Goal: Contribute content: Add original content to the website for others to see

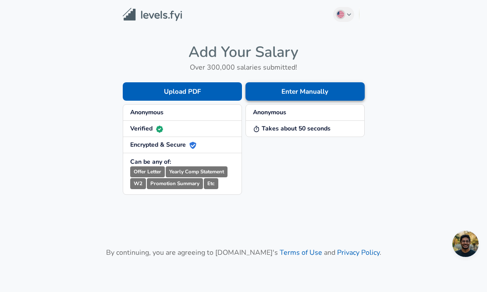
click at [283, 92] on button "Enter Manually" at bounding box center [304, 91] width 119 height 18
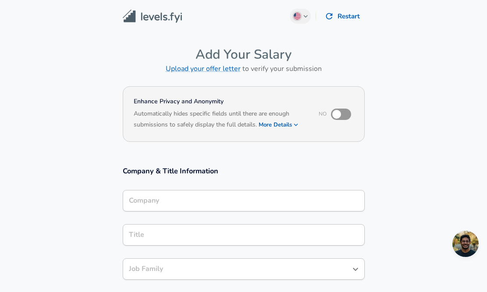
click at [184, 208] on div "Company" at bounding box center [244, 200] width 242 height 21
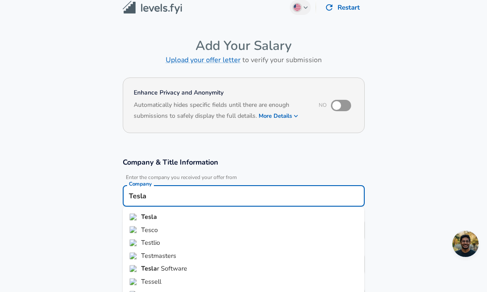
type input "Tesla"
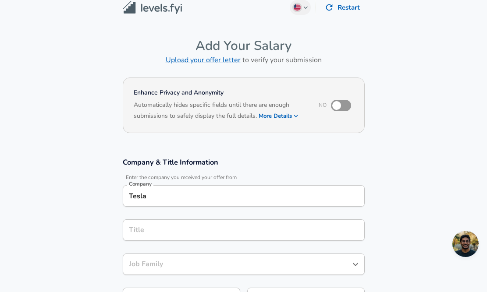
click at [159, 196] on input "Tesla" at bounding box center [244, 196] width 234 height 14
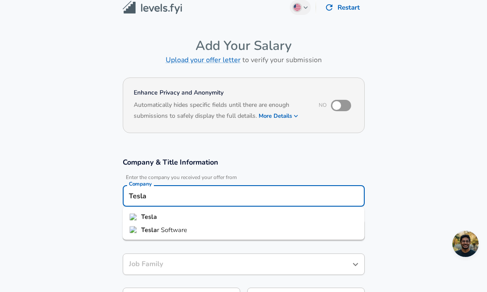
click at [154, 216] on strong "Tesla" at bounding box center [149, 216] width 16 height 9
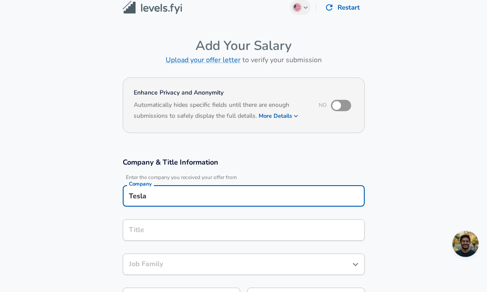
click at [163, 226] on input "Title" at bounding box center [244, 230] width 234 height 14
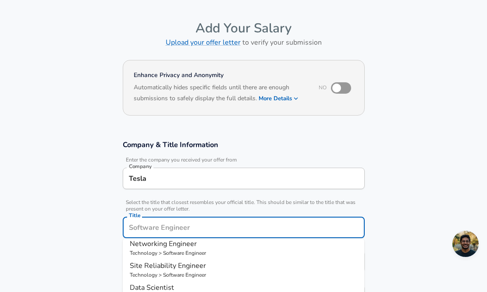
scroll to position [0, 0]
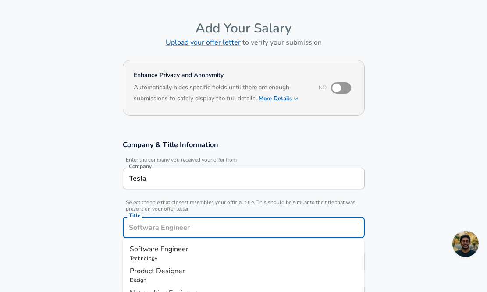
click at [171, 257] on p "Technology" at bounding box center [244, 258] width 228 height 8
type input "Software Engineer"
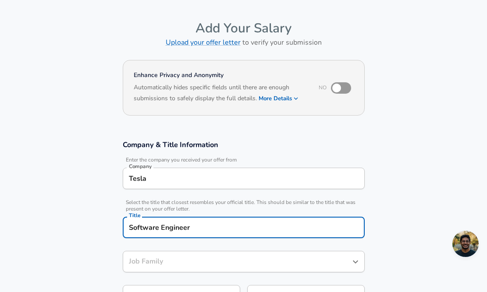
type input "Software Engineer"
click at [88, 246] on section "Company & Title Information Enter the company you received your offer from Comp…" at bounding box center [243, 228] width 487 height 197
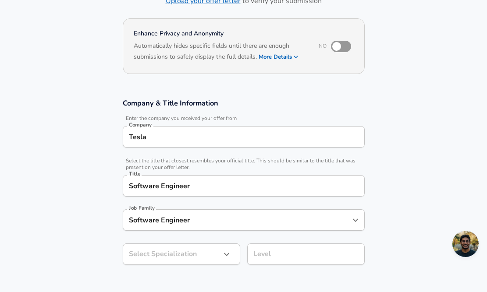
scroll to position [92, 0]
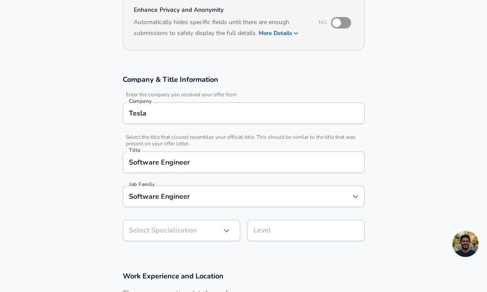
click at [208, 201] on body "English ([GEOGRAPHIC_DATA]) Change Restart Add Your Salary Upload your offer le…" at bounding box center [243, 54] width 487 height 292
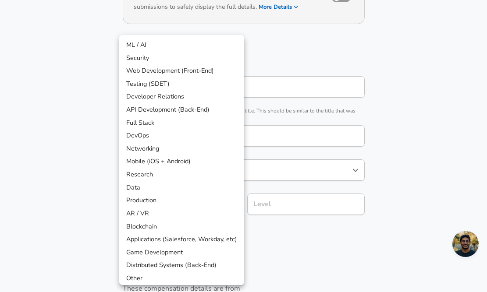
scroll to position [3, 0]
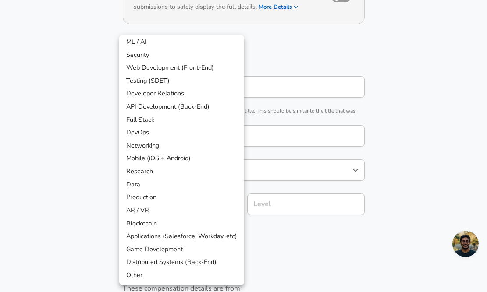
click at [161, 274] on li "Other" at bounding box center [181, 275] width 125 height 13
type input "Other"
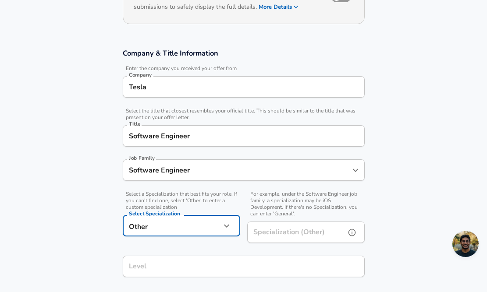
click at [296, 238] on input "Specialization (Other)" at bounding box center [294, 232] width 95 height 21
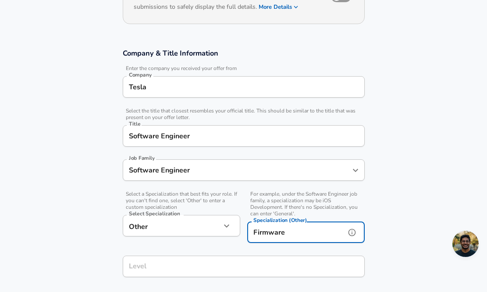
type input "Firmware"
click at [442, 199] on section "Company & Title Information Enter the company you received your offer from Comp…" at bounding box center [243, 167] width 487 height 259
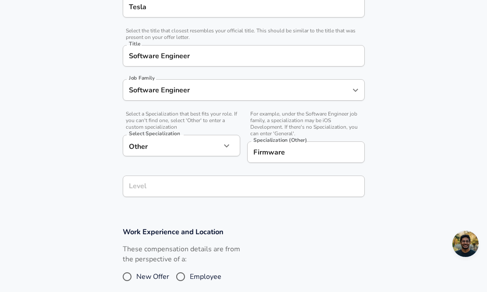
click at [312, 184] on input "Level" at bounding box center [244, 187] width 234 height 14
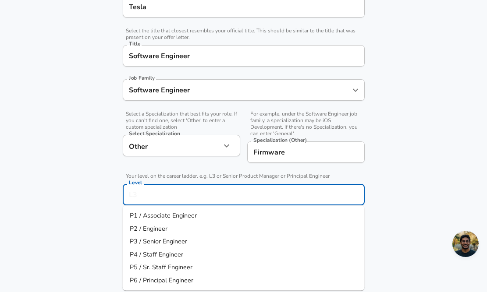
scroll to position [215, 0]
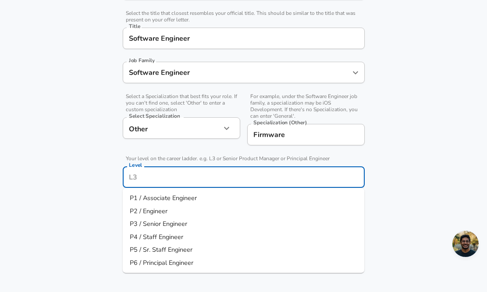
click at [207, 214] on li "P2 / Engineer" at bounding box center [244, 211] width 242 height 13
type input "P2 / Engineer"
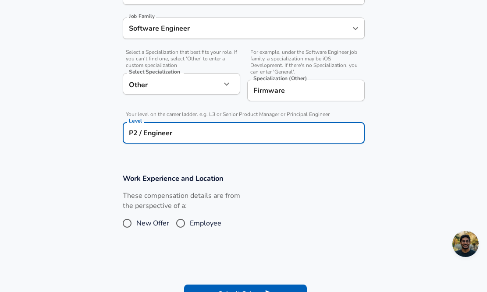
scroll to position [267, 0]
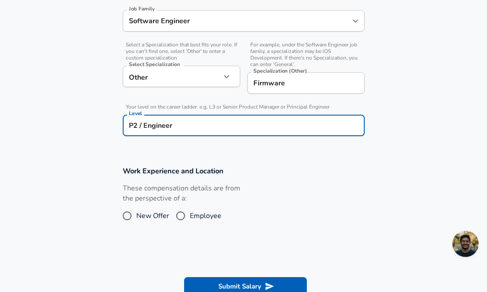
click at [181, 217] on input "Employee" at bounding box center [180, 216] width 18 height 14
radio input "true"
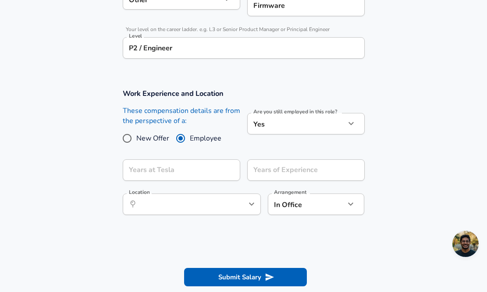
scroll to position [353, 0]
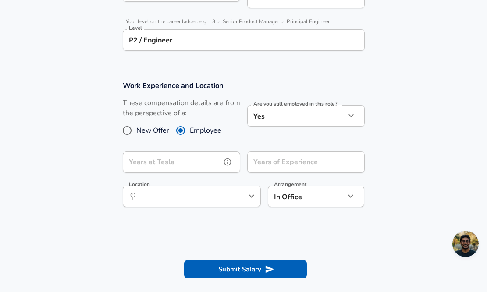
click at [194, 161] on input "Years at Tesla" at bounding box center [172, 162] width 98 height 21
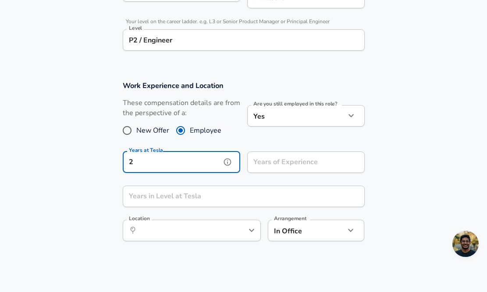
type input "2"
click at [258, 168] on input "Years of Experience" at bounding box center [296, 162] width 98 height 21
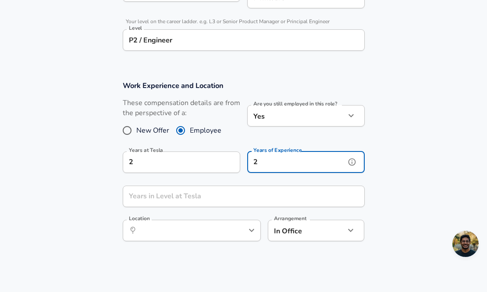
type input "2"
click at [226, 197] on input "Years in Level at Tesla" at bounding box center [234, 196] width 222 height 21
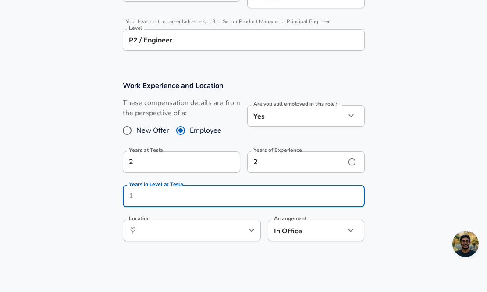
click at [267, 165] on input "2" at bounding box center [296, 162] width 98 height 21
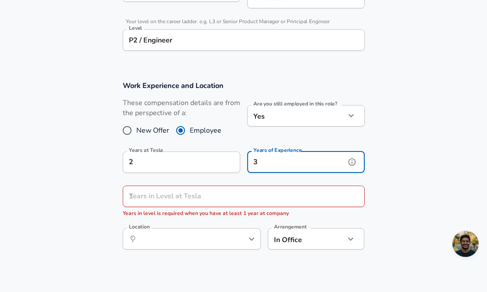
type input "3"
click at [219, 197] on input "Years in Level at Tesla" at bounding box center [234, 196] width 222 height 21
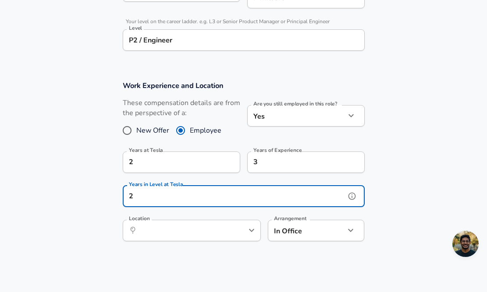
type input "2"
click at [211, 236] on input "Location" at bounding box center [182, 231] width 90 height 14
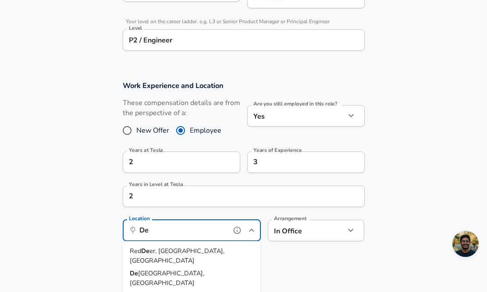
type input "D"
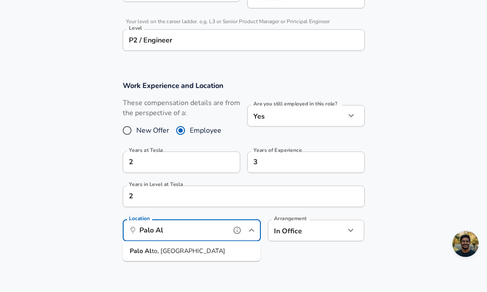
click at [197, 253] on li "[GEOGRAPHIC_DATA], [GEOGRAPHIC_DATA]" at bounding box center [192, 251] width 138 height 13
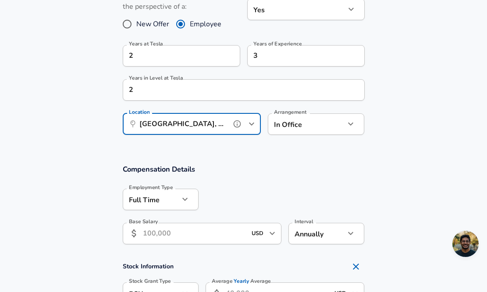
scroll to position [480, 0]
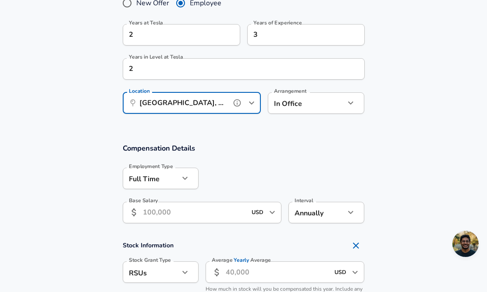
type input "[GEOGRAPHIC_DATA], [GEOGRAPHIC_DATA]"
click at [198, 209] on input "Base Salary" at bounding box center [195, 212] width 104 height 21
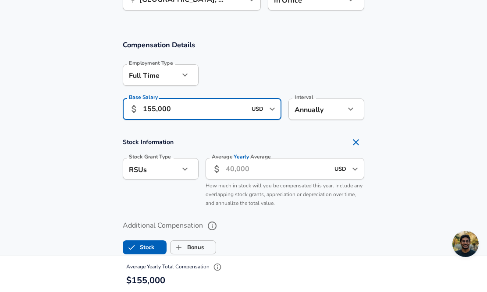
scroll to position [591, 0]
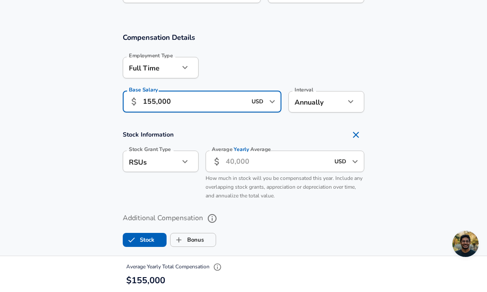
type input "155,000"
click at [272, 168] on input "Average Yearly Average" at bounding box center [278, 161] width 104 height 21
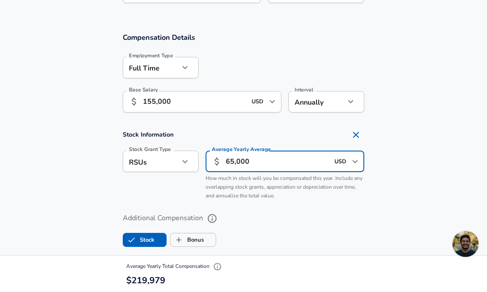
type input "65,000"
click at [360, 203] on div "Average Yearly Average ​ 65,000 USD ​ Average Yearly Average How much in stock …" at bounding box center [281, 174] width 166 height 60
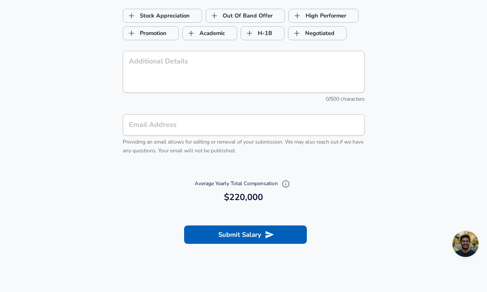
scroll to position [985, 0]
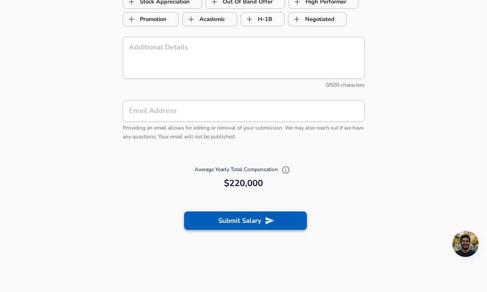
click at [241, 217] on button "Submit Salary" at bounding box center [245, 221] width 123 height 18
